Goal: Task Accomplishment & Management: Use online tool/utility

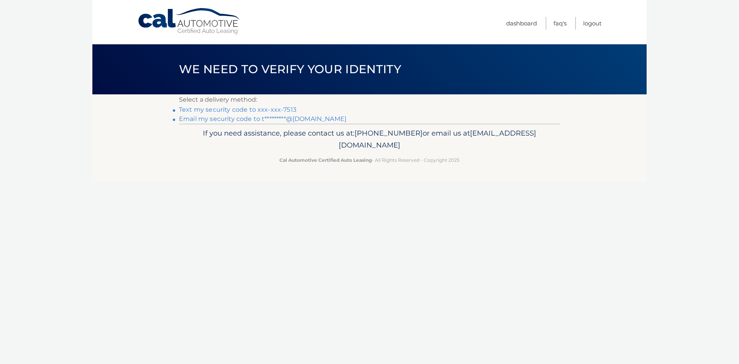
click at [258, 107] on link "Text my security code to xxx-xxx-7513" at bounding box center [237, 109] width 117 height 7
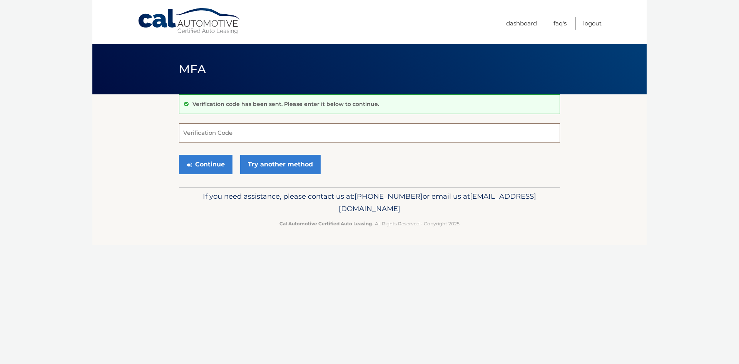
click at [284, 139] on input "Verification Code" at bounding box center [369, 132] width 381 height 19
click at [209, 142] on input "Verification Code" at bounding box center [369, 132] width 381 height 19
type input "004147"
click at [179, 155] on button "Continue" at bounding box center [206, 164] width 54 height 19
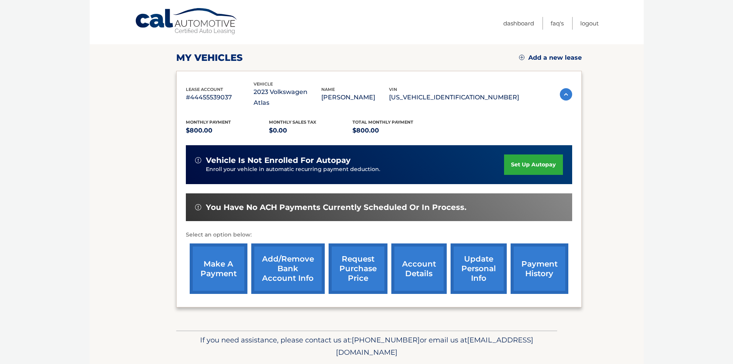
scroll to position [103, 0]
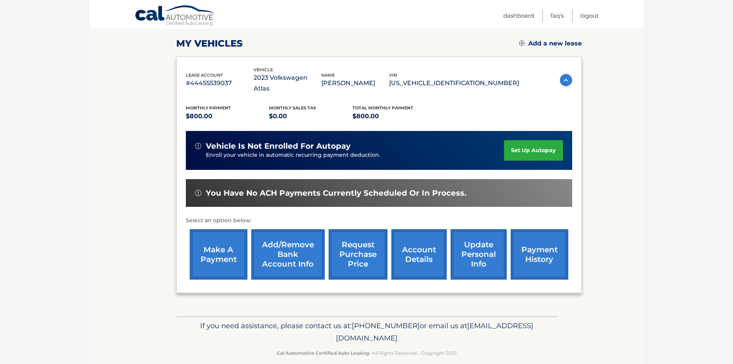
click at [238, 248] on link "make a payment" at bounding box center [219, 254] width 58 height 50
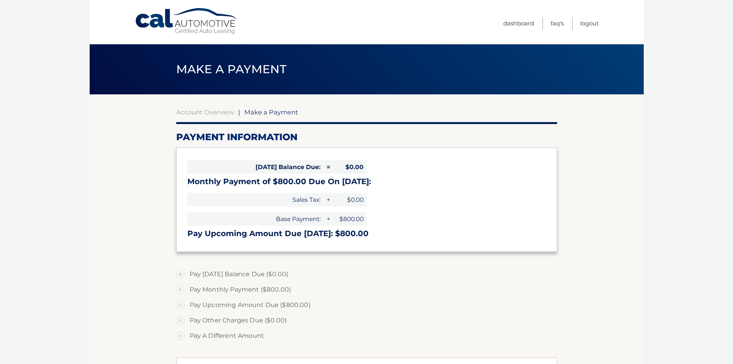
select select "NmRhNjU0MWUtZGRmYS00Mzc0LWI5NDUtODMzYmE4NzRjODE0"
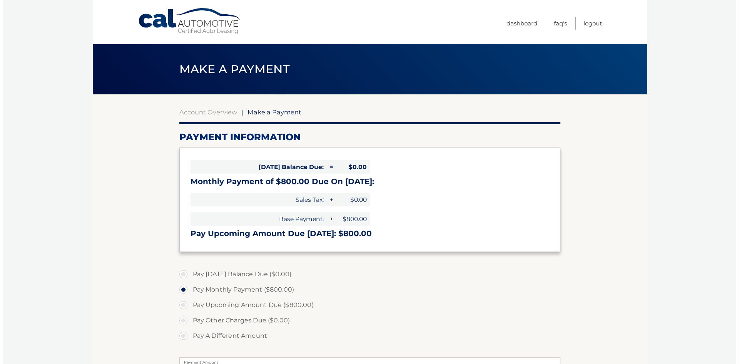
scroll to position [186, 0]
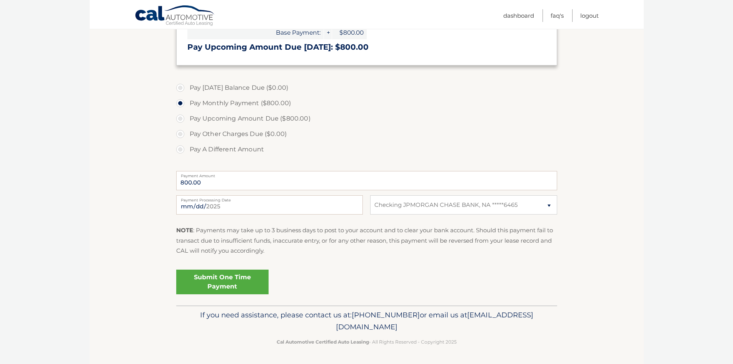
click at [237, 286] on link "Submit One Time Payment" at bounding box center [222, 281] width 92 height 25
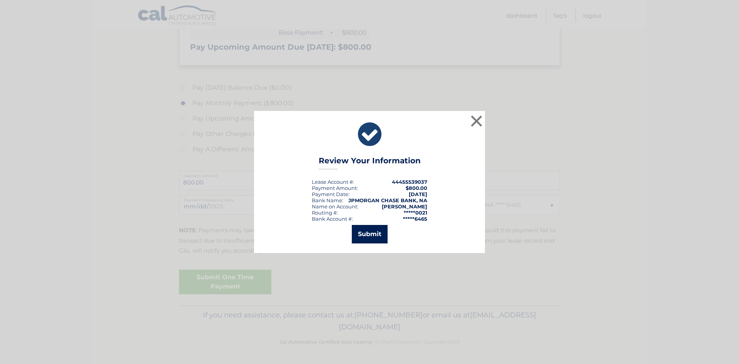
click at [371, 243] on button "Submit" at bounding box center [370, 234] width 36 height 18
